Goal: Information Seeking & Learning: Learn about a topic

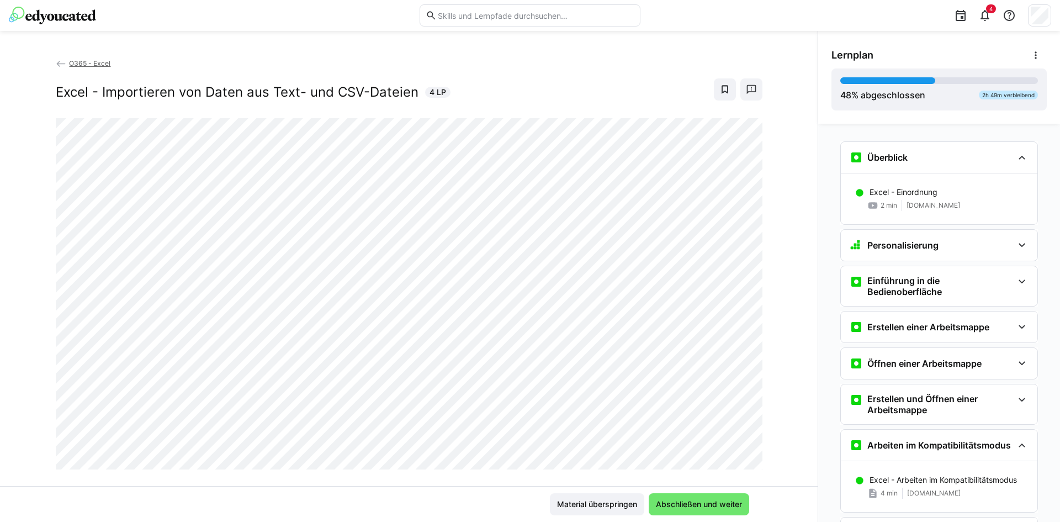
scroll to position [1389, 0]
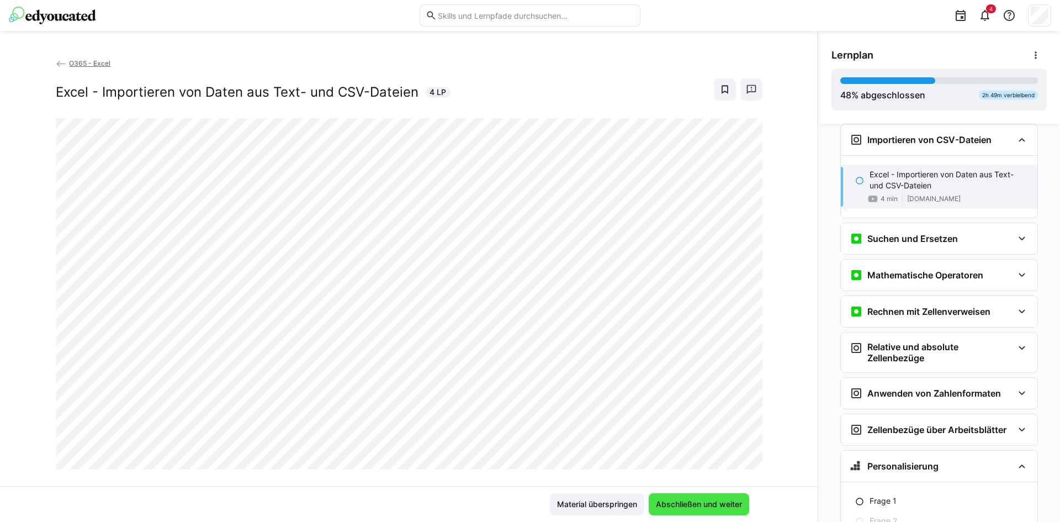
click at [690, 495] on span "Abschließen und weiter" at bounding box center [699, 504] width 101 height 22
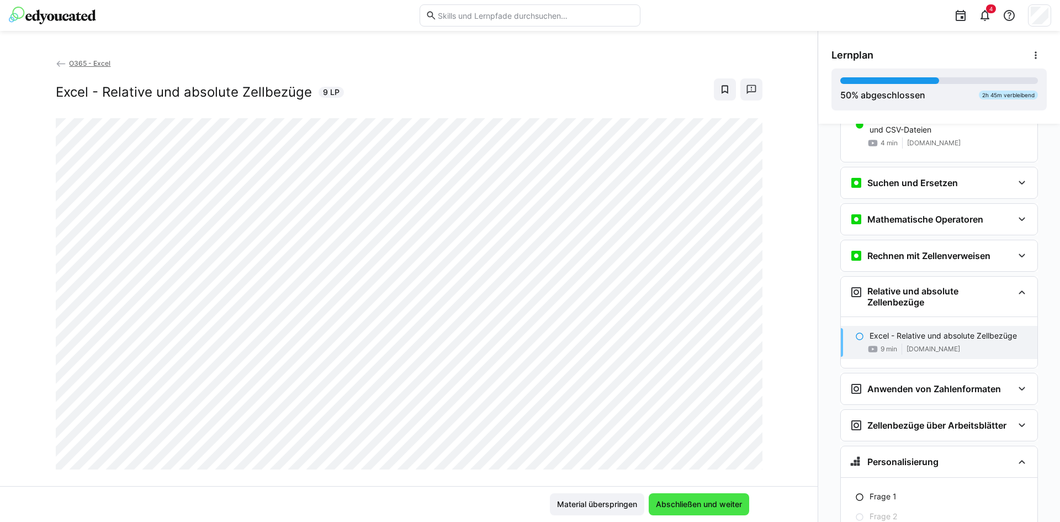
scroll to position [1521, 0]
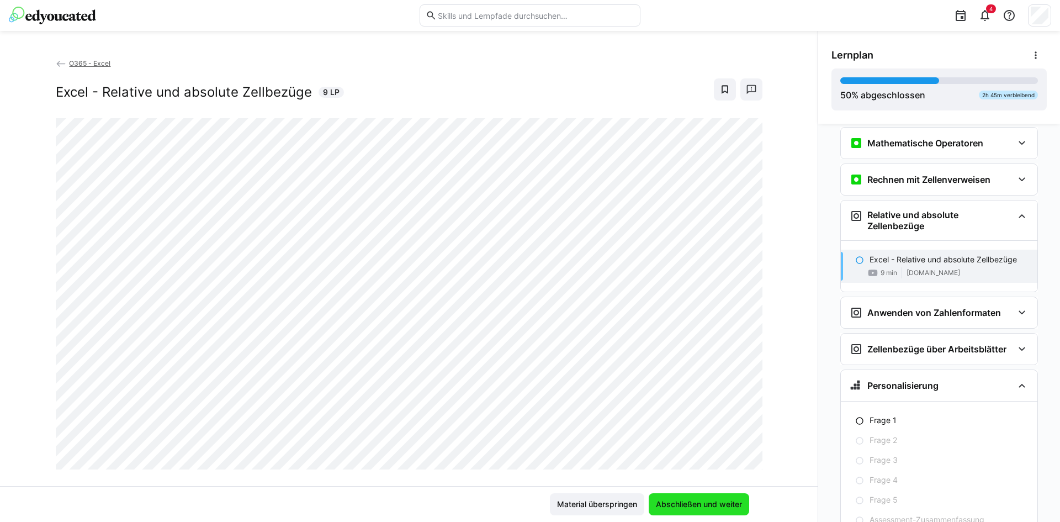
click at [684, 504] on span "Abschließen und weiter" at bounding box center [698, 504] width 89 height 11
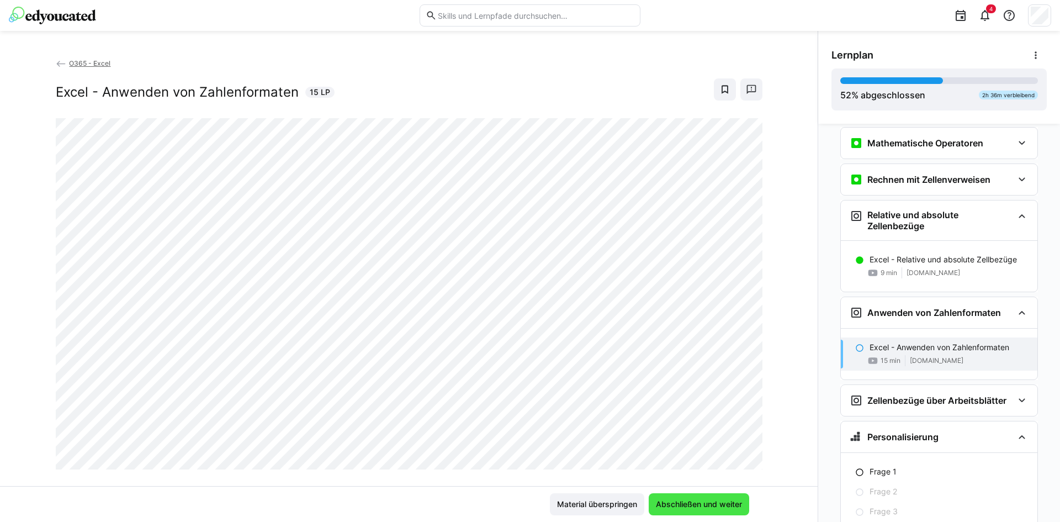
scroll to position [1572, 0]
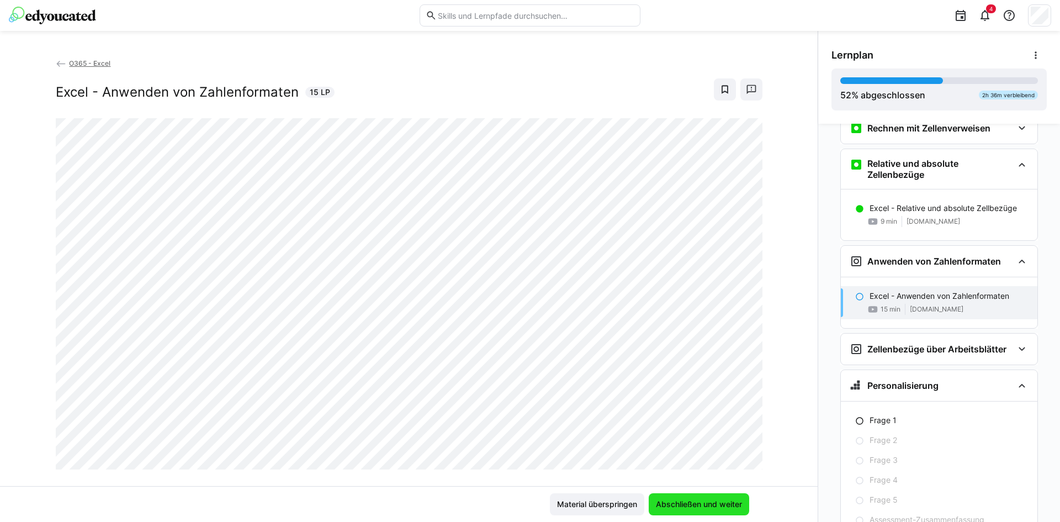
click at [665, 501] on span "Abschließen und weiter" at bounding box center [698, 504] width 89 height 11
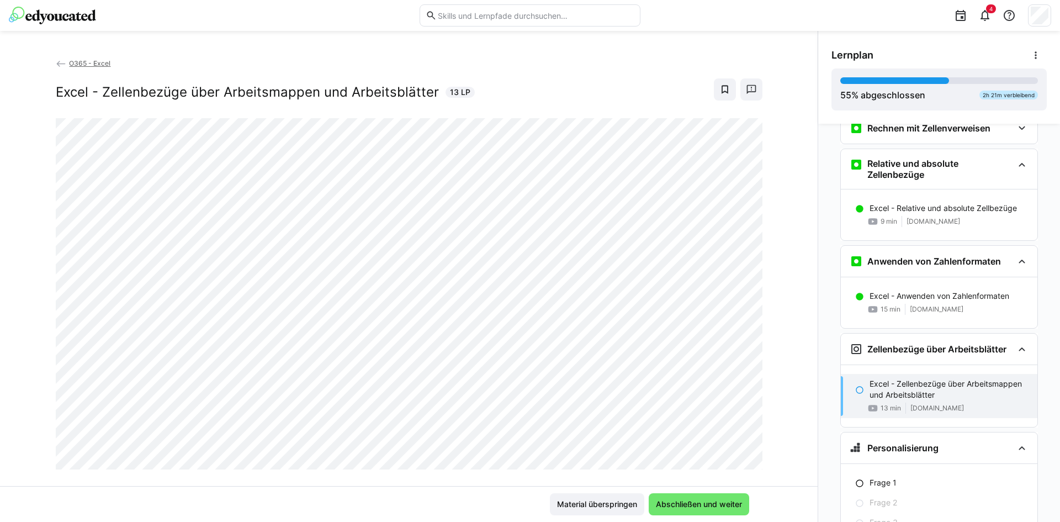
scroll to position [1624, 0]
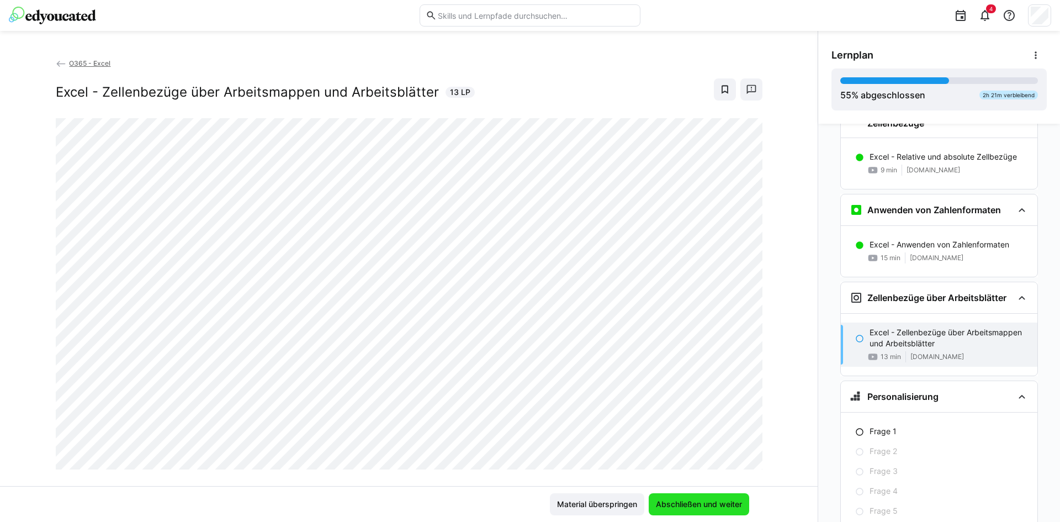
click at [708, 504] on span "Abschließen und weiter" at bounding box center [698, 504] width 89 height 11
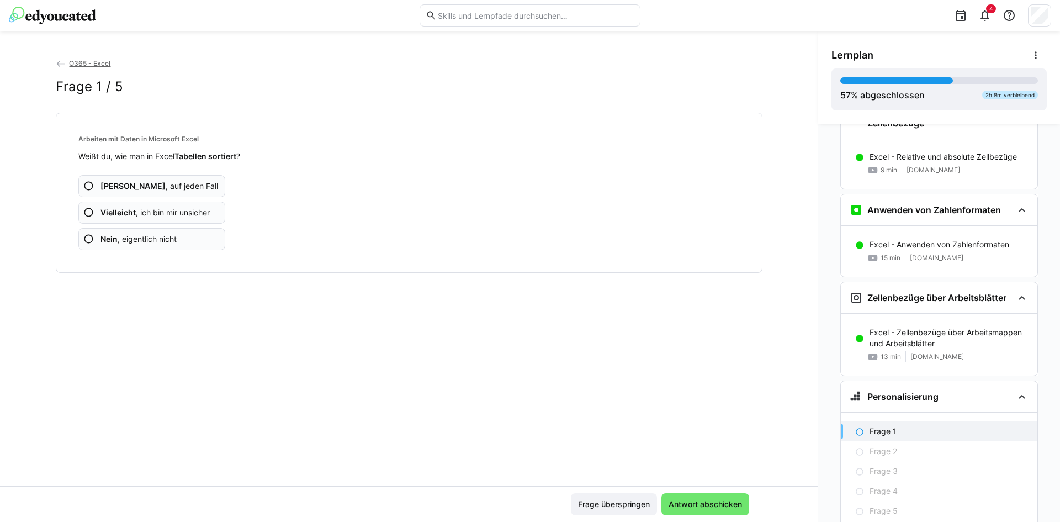
scroll to position [1686, 0]
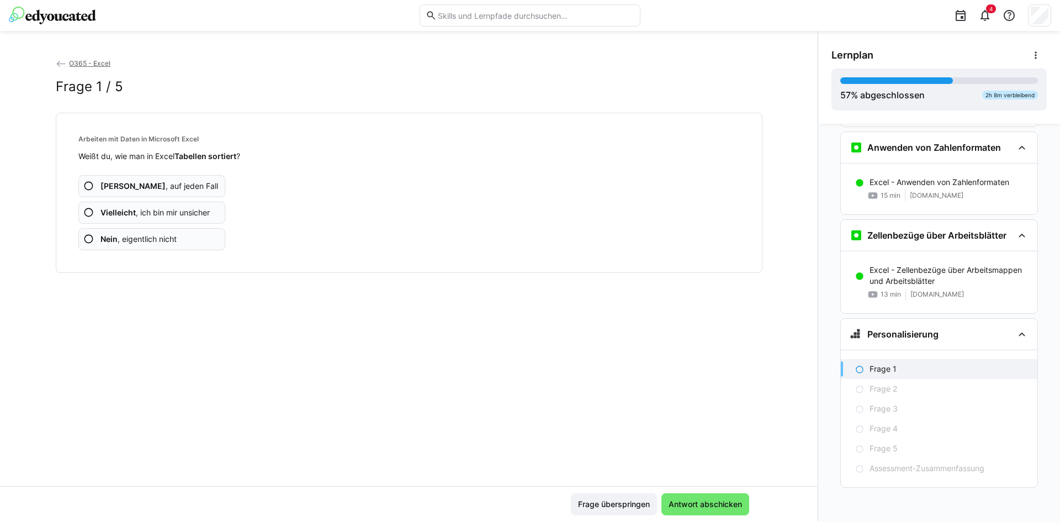
click at [170, 186] on app-assessment-question-radio "Ja , auf jeden Fall" at bounding box center [151, 186] width 147 height 22
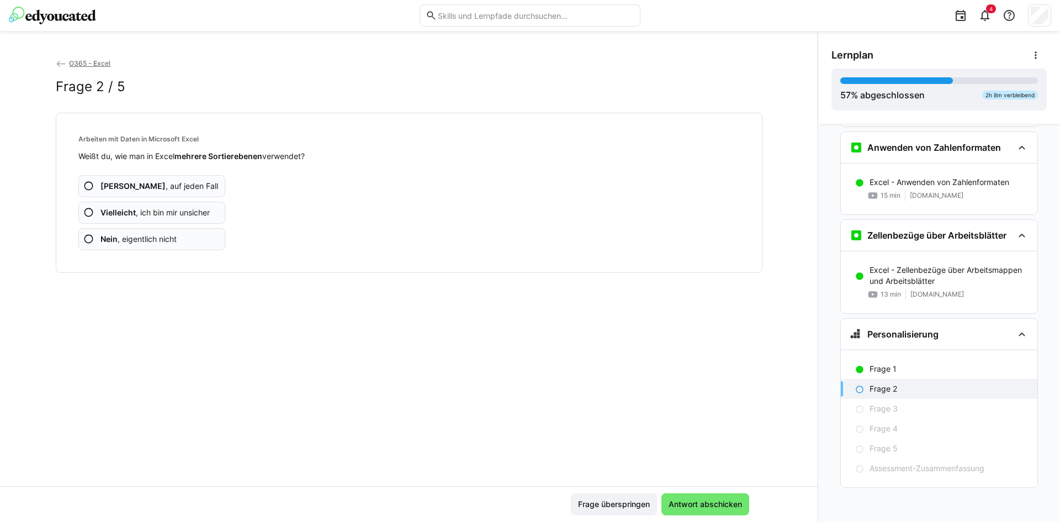
click at [165, 209] on span "Vielleicht , ich bin mir unsicher" at bounding box center [155, 212] width 109 height 11
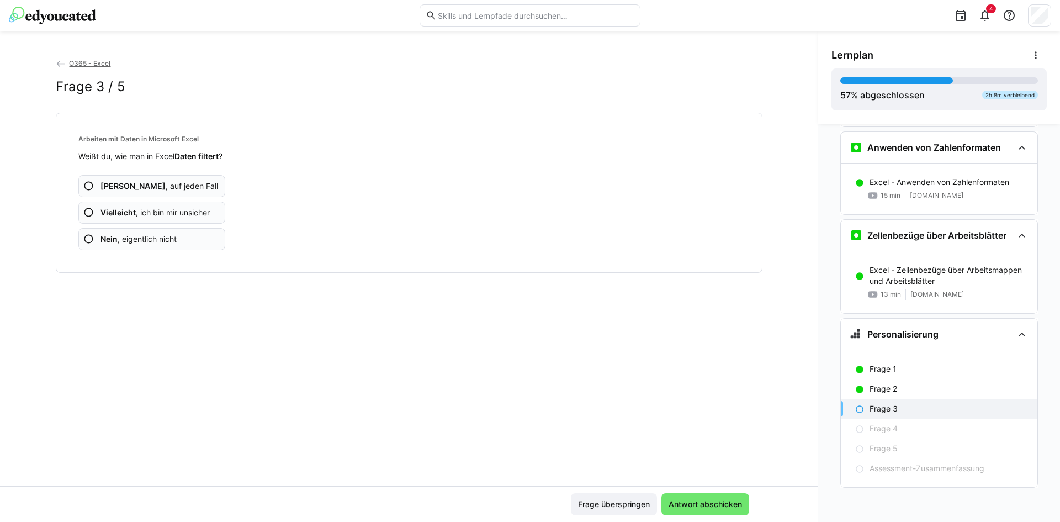
click at [176, 180] on app-assessment-question-radio "Ja , auf jeden Fall" at bounding box center [151, 186] width 147 height 22
click at [167, 215] on span "Vielleicht , ich bin mir unsicher" at bounding box center [155, 212] width 109 height 11
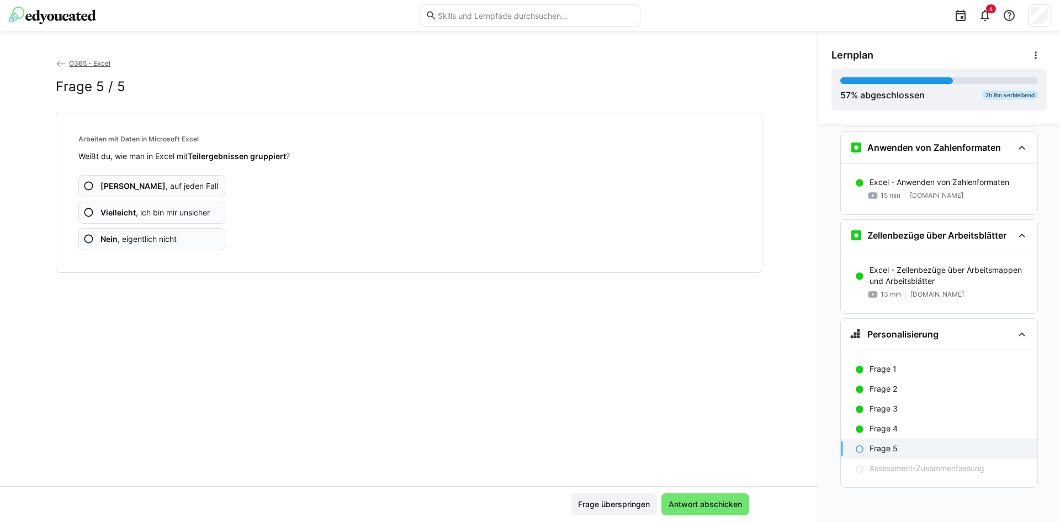
click at [170, 210] on span "Vielleicht , ich bin mir unsicher" at bounding box center [155, 212] width 109 height 11
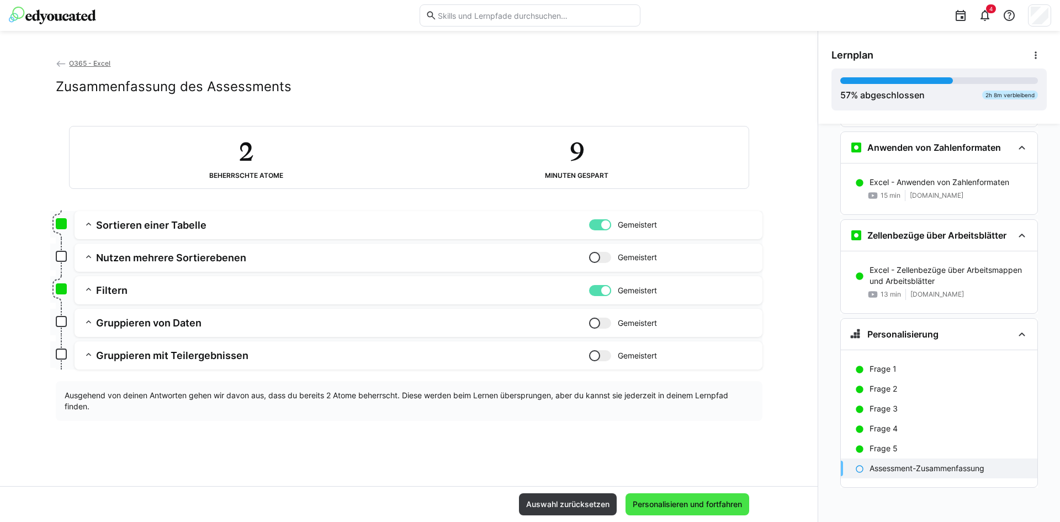
click at [710, 500] on span "Personalisieren und fortfahren" at bounding box center [687, 504] width 113 height 11
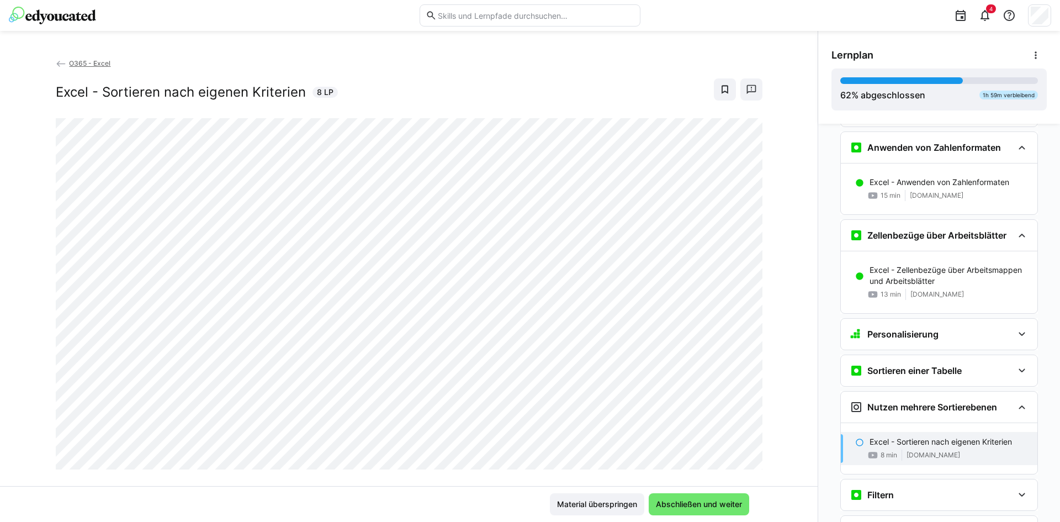
scroll to position [1897, 0]
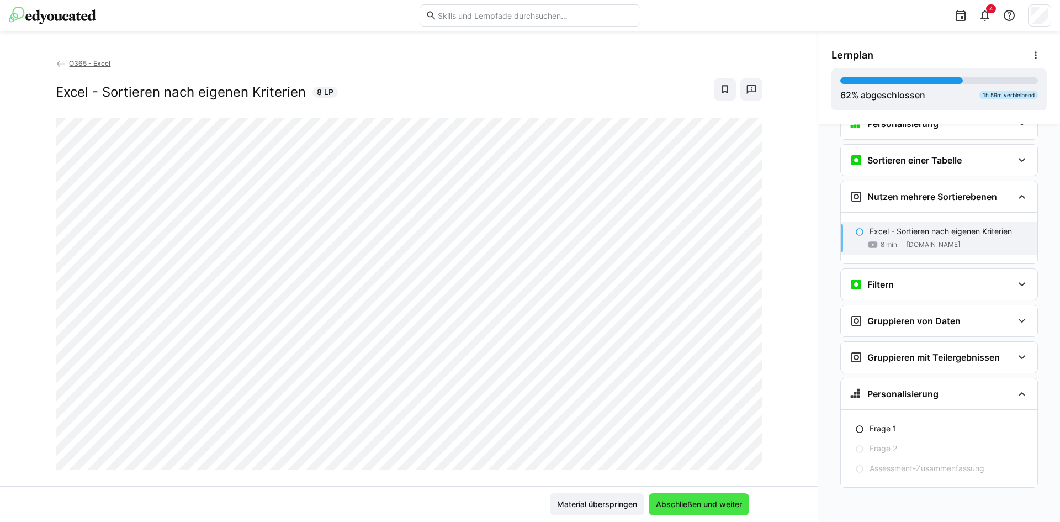
click at [725, 495] on span "Abschließen und weiter" at bounding box center [699, 504] width 101 height 22
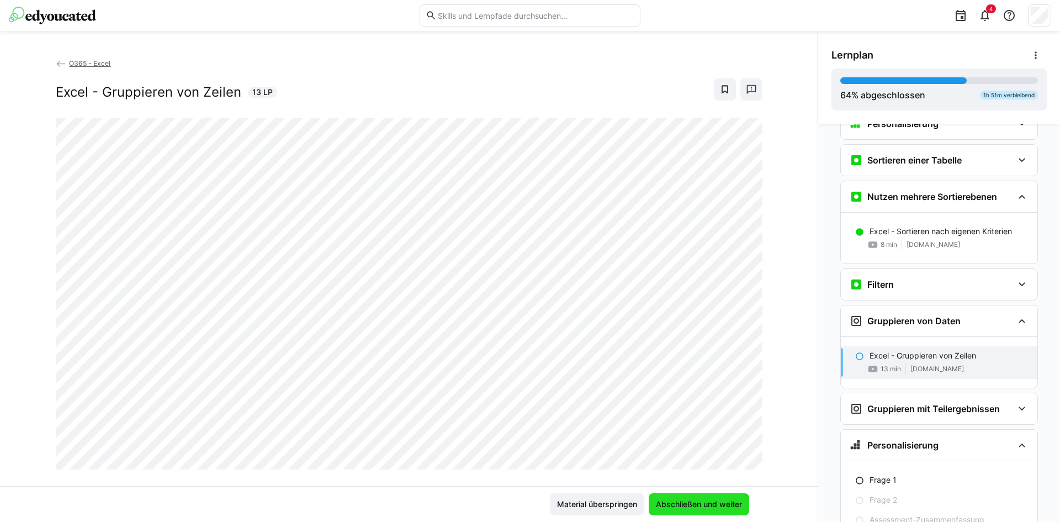
click at [694, 503] on span "Abschließen und weiter" at bounding box center [698, 504] width 89 height 11
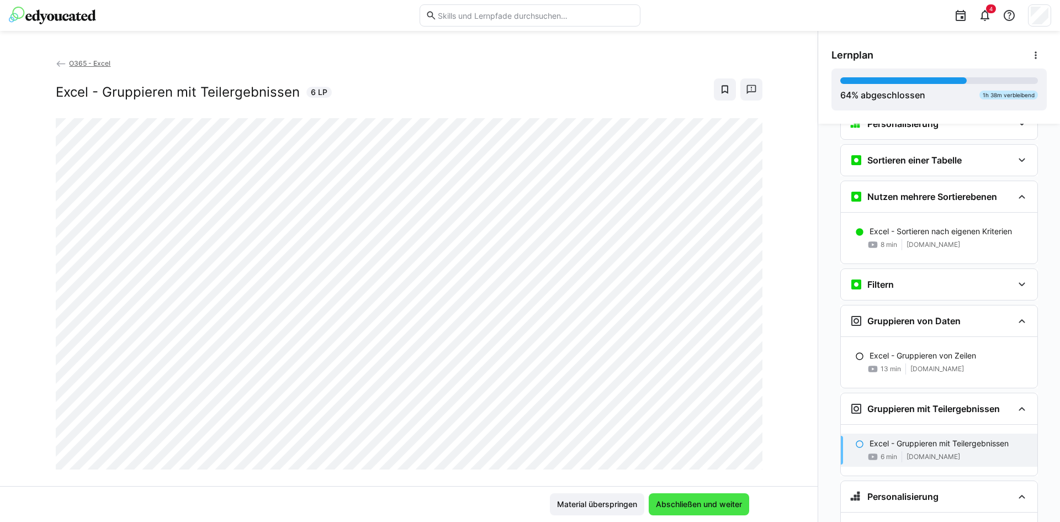
scroll to position [1948, 0]
